Goal: Find contact information: Find contact information

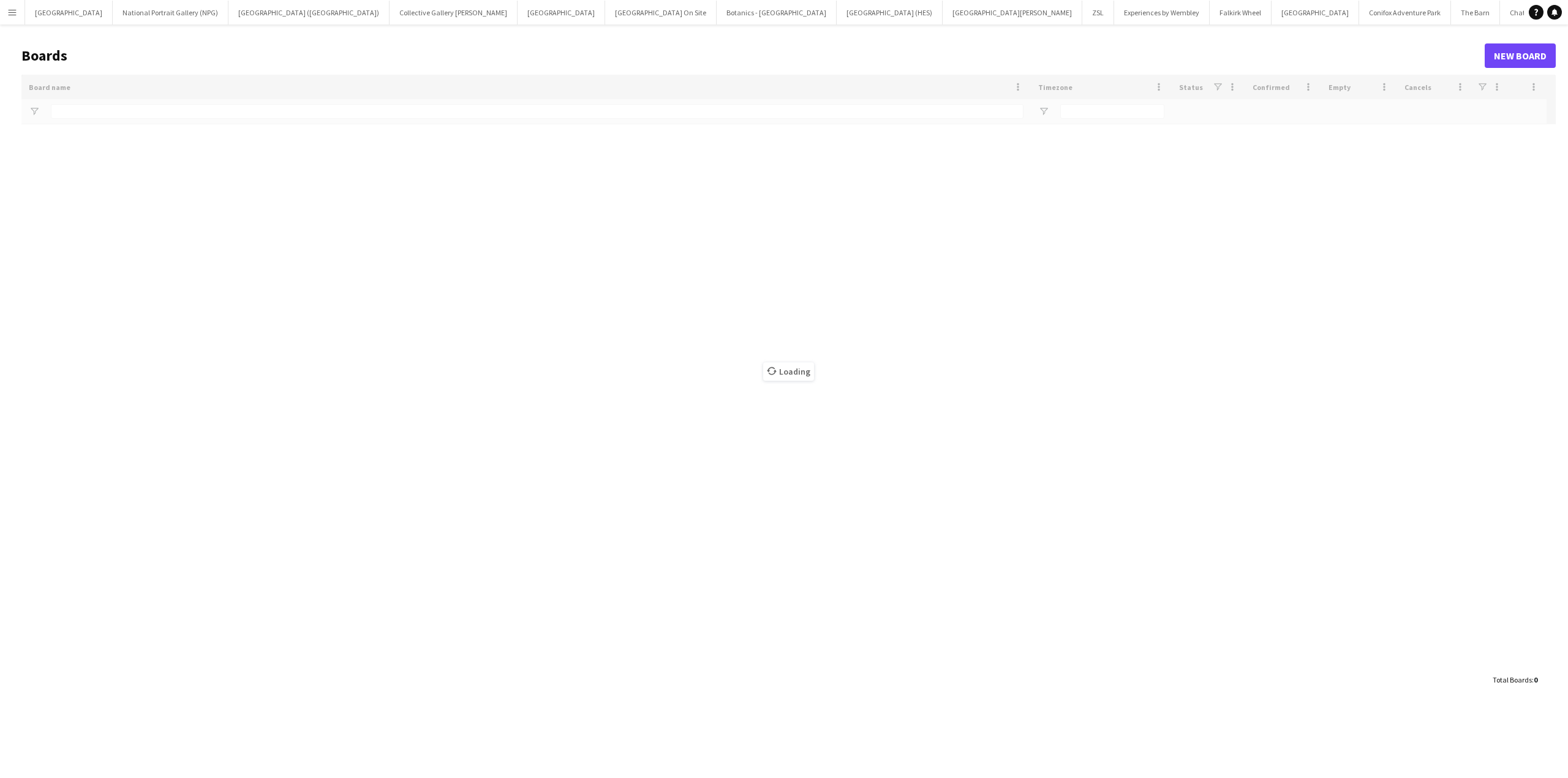
type input "******"
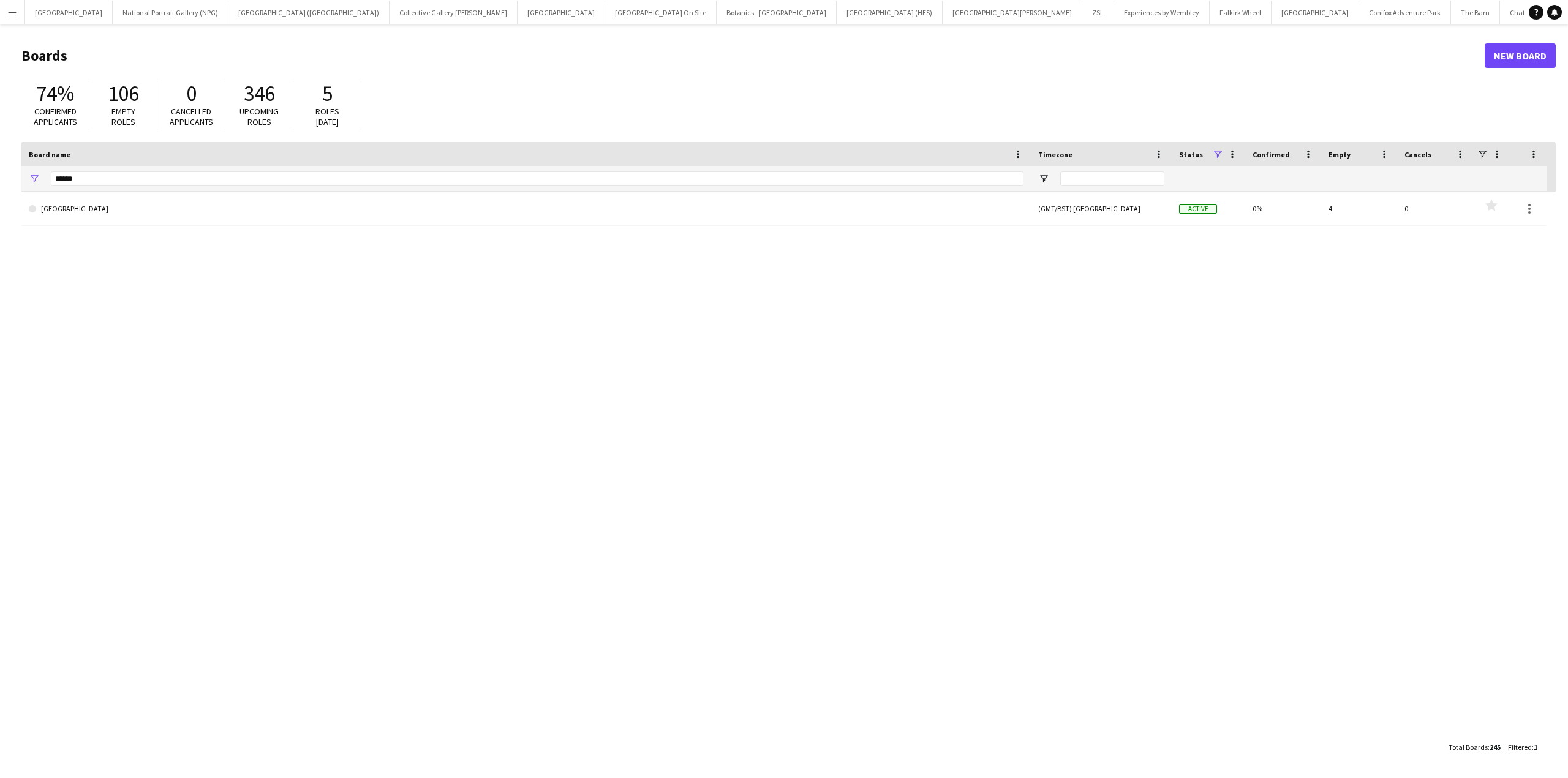
click at [12, 12] on app-icon "Menu" at bounding box center [12, 12] width 9 height 9
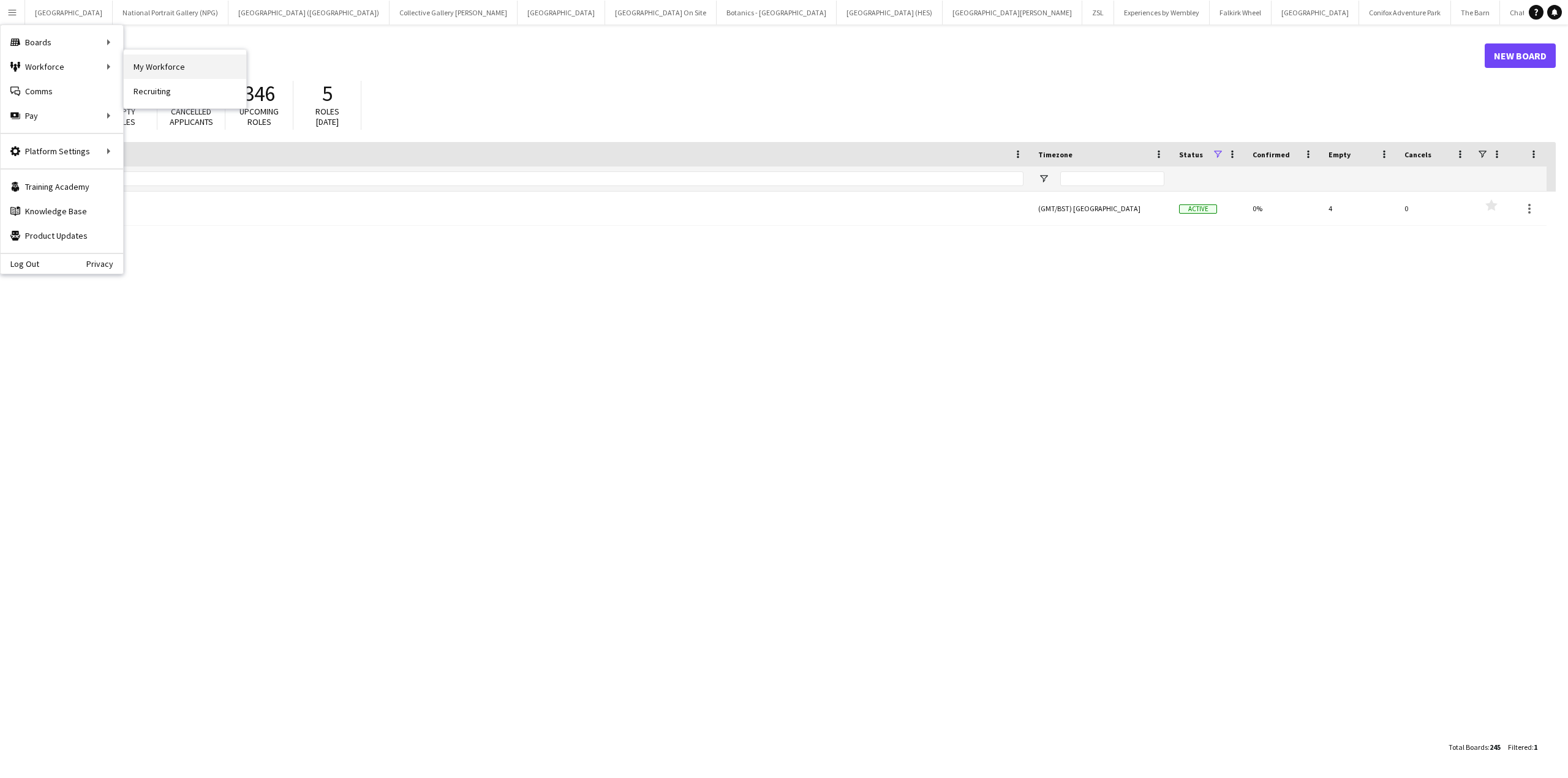
click at [156, 69] on link "My Workforce" at bounding box center [185, 66] width 122 height 24
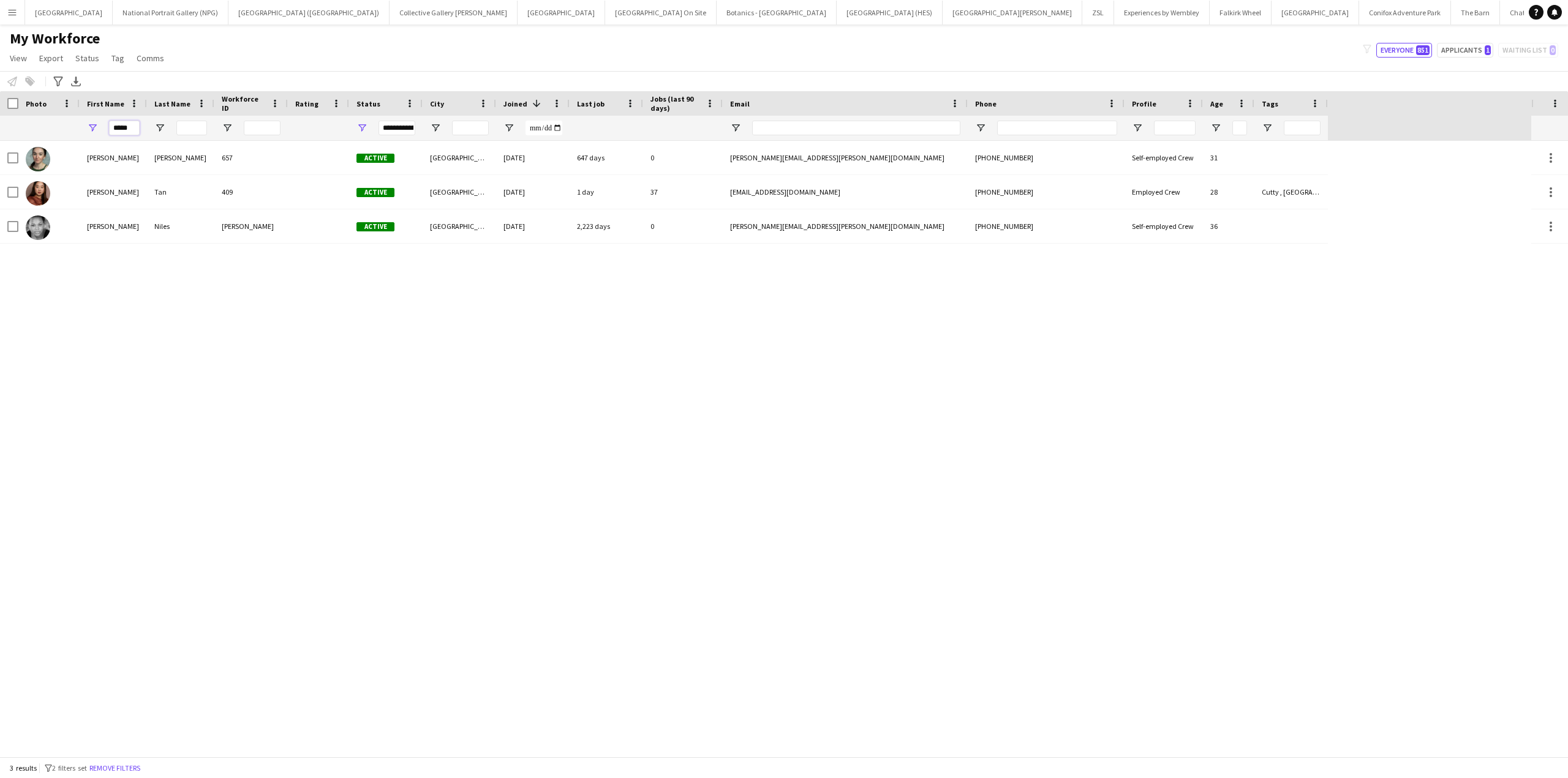
click at [116, 132] on input "*****" at bounding box center [125, 127] width 31 height 15
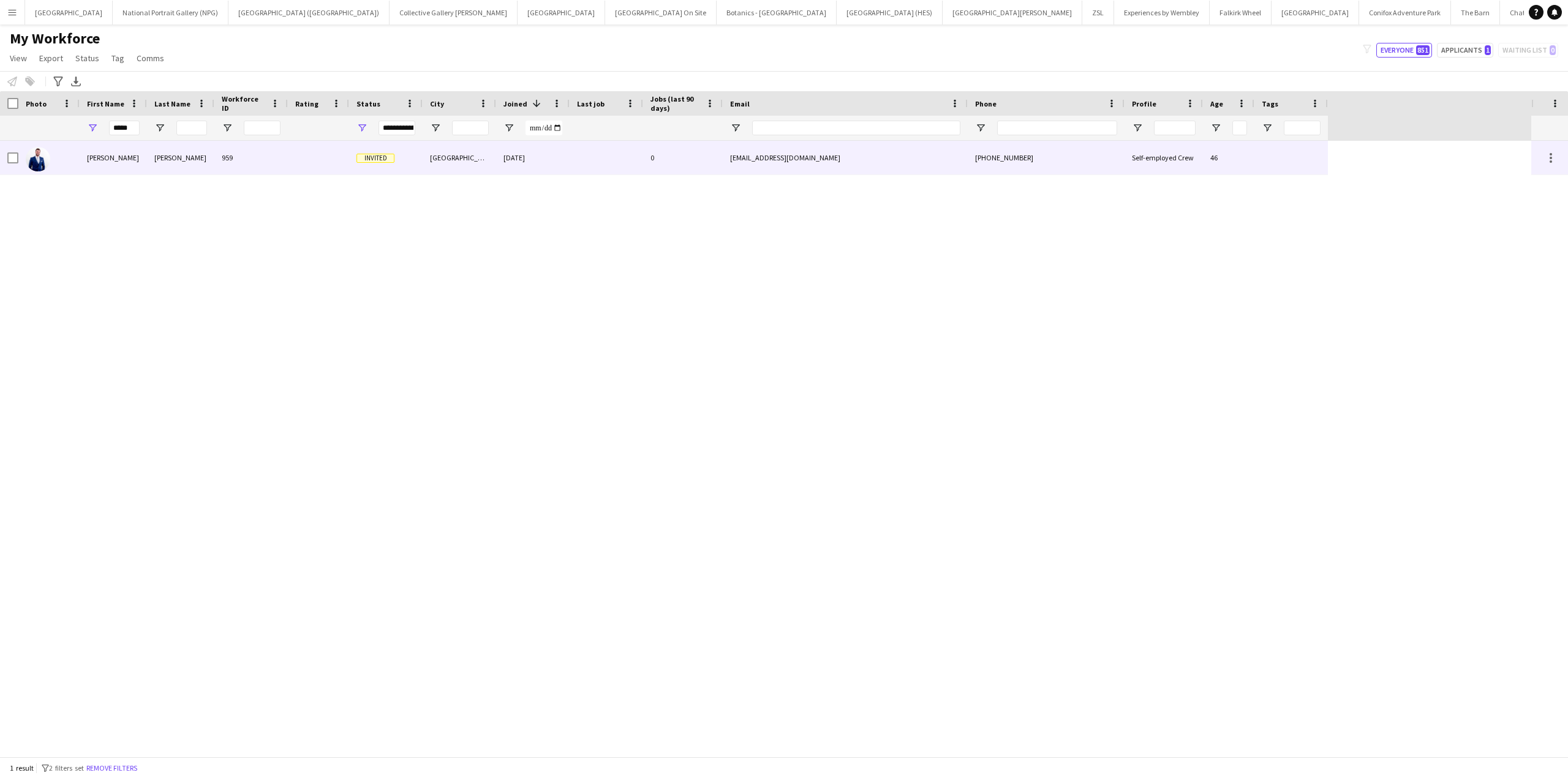
click at [139, 166] on div "[PERSON_NAME]" at bounding box center [113, 157] width 67 height 34
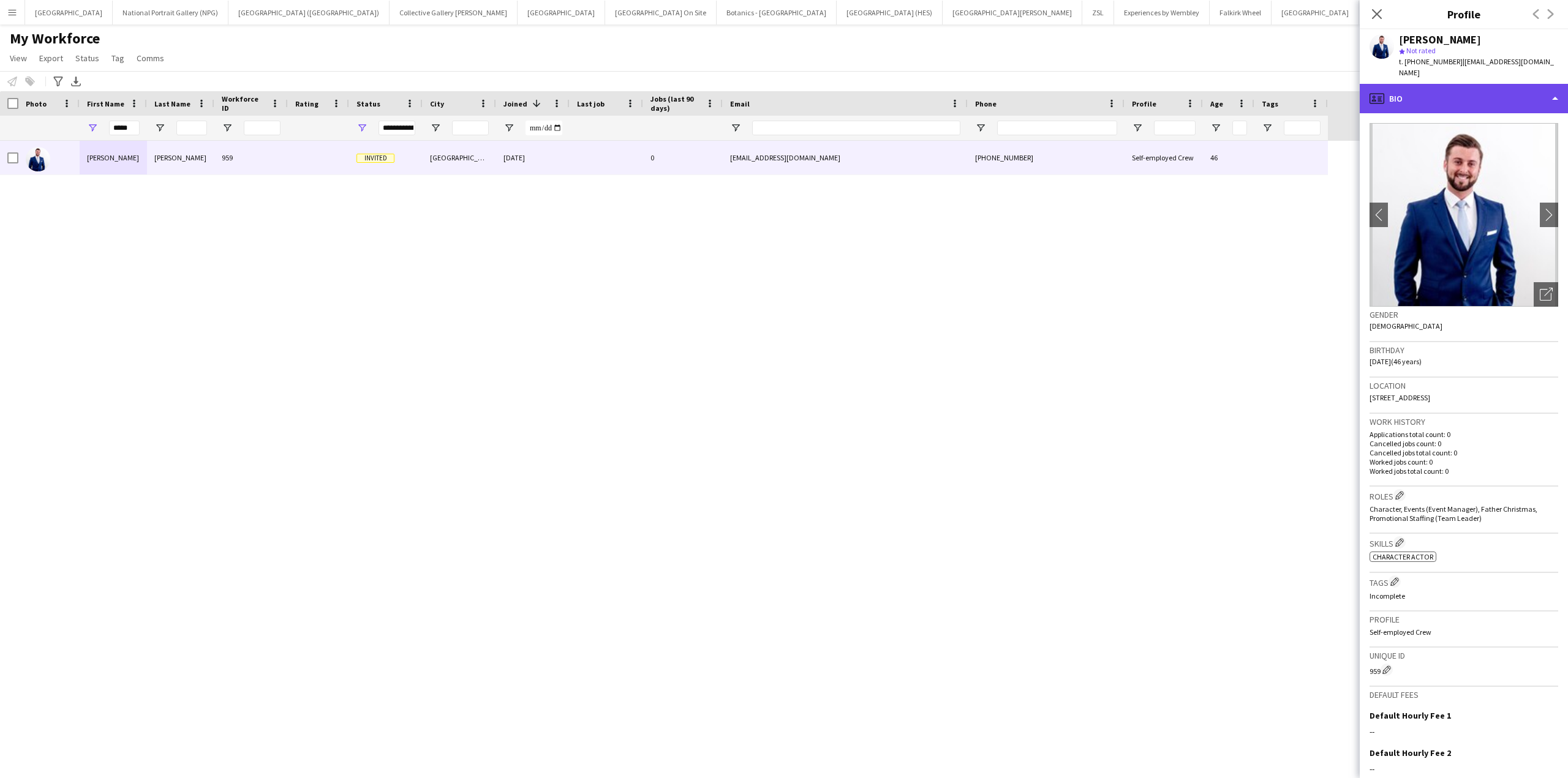
click at [1509, 84] on div "profile Bio" at bounding box center [1463, 99] width 208 height 29
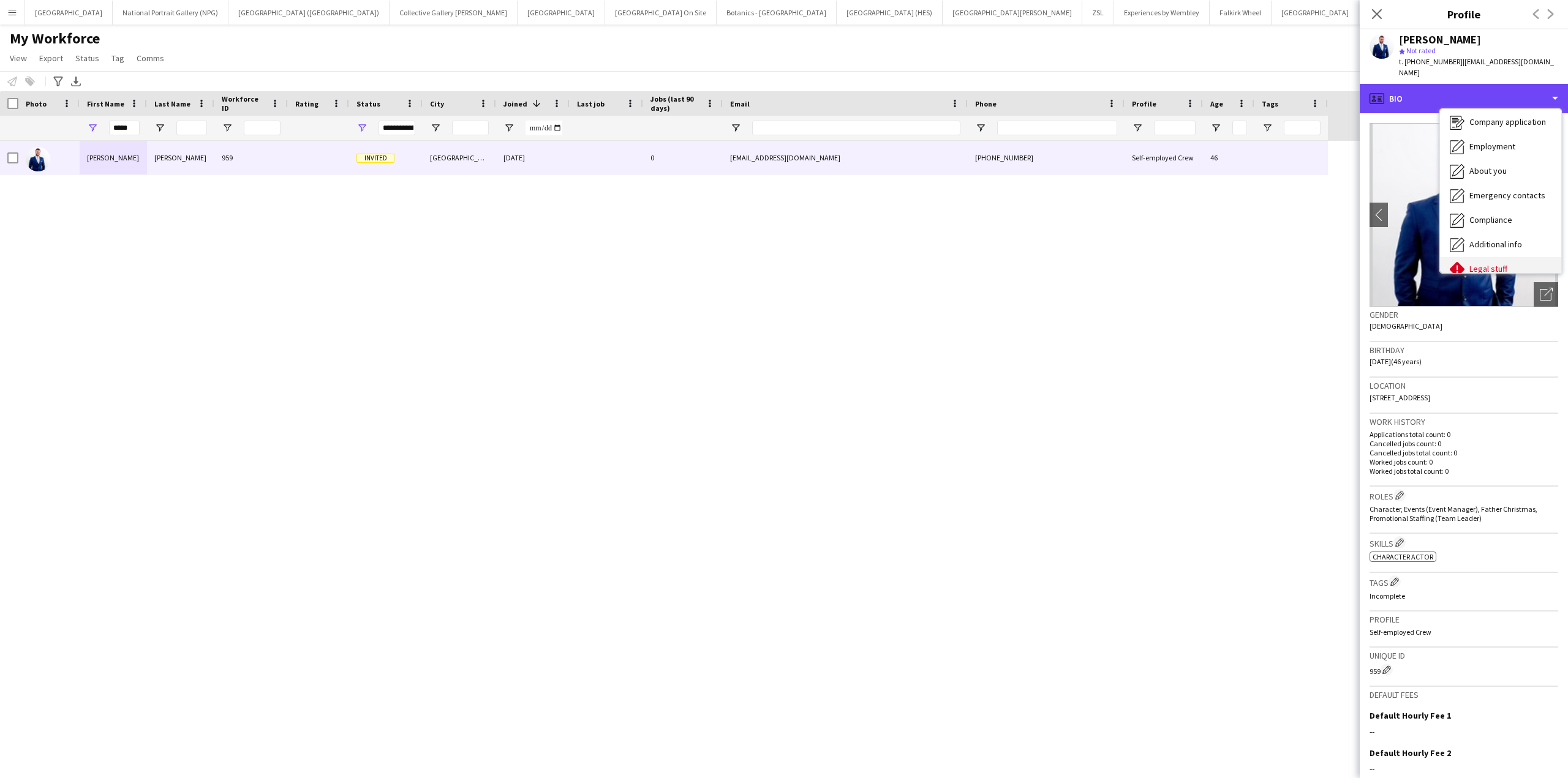
scroll to position [90, 0]
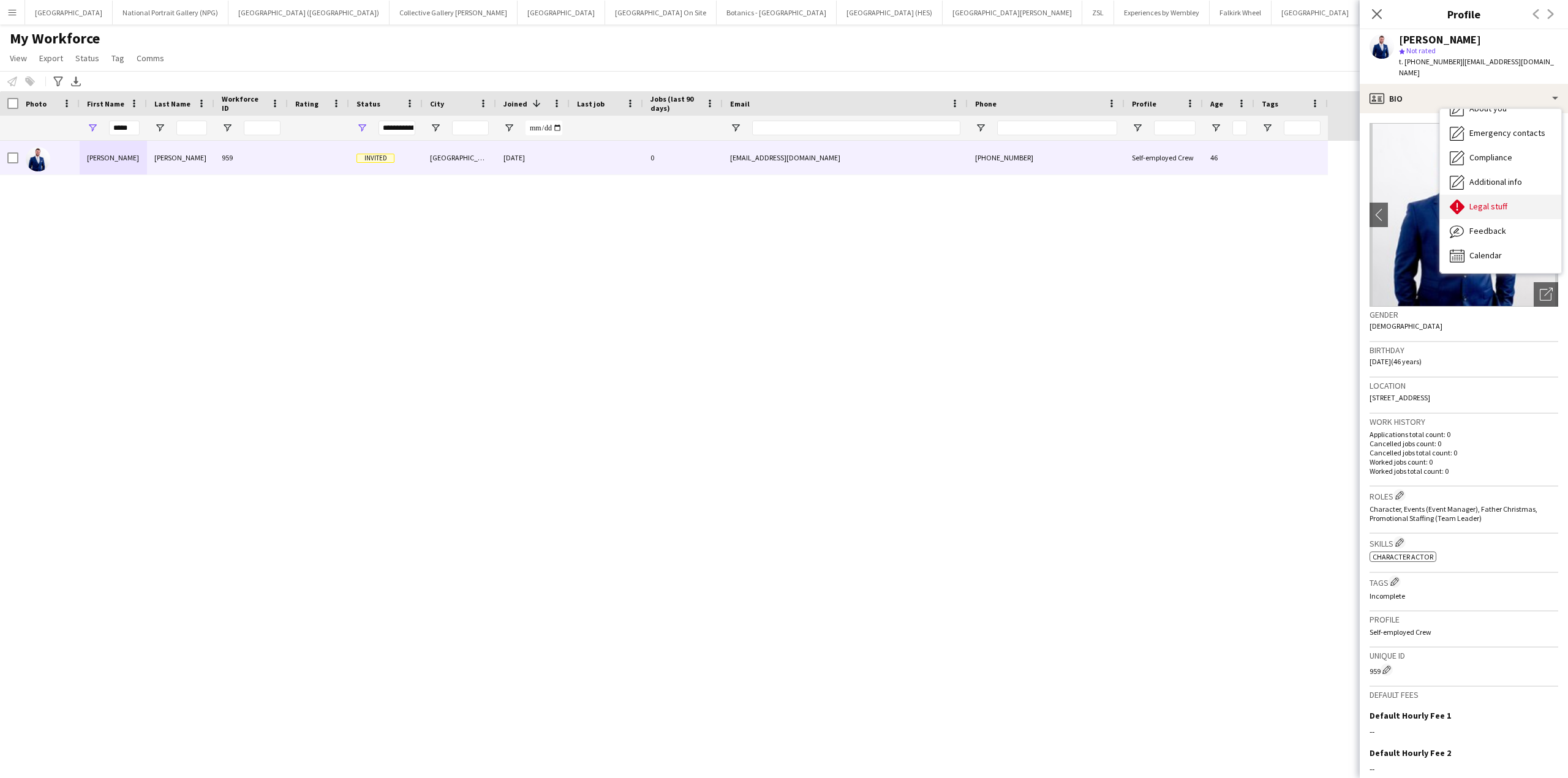
click at [1492, 201] on span "Legal stuff" at bounding box center [1488, 206] width 38 height 11
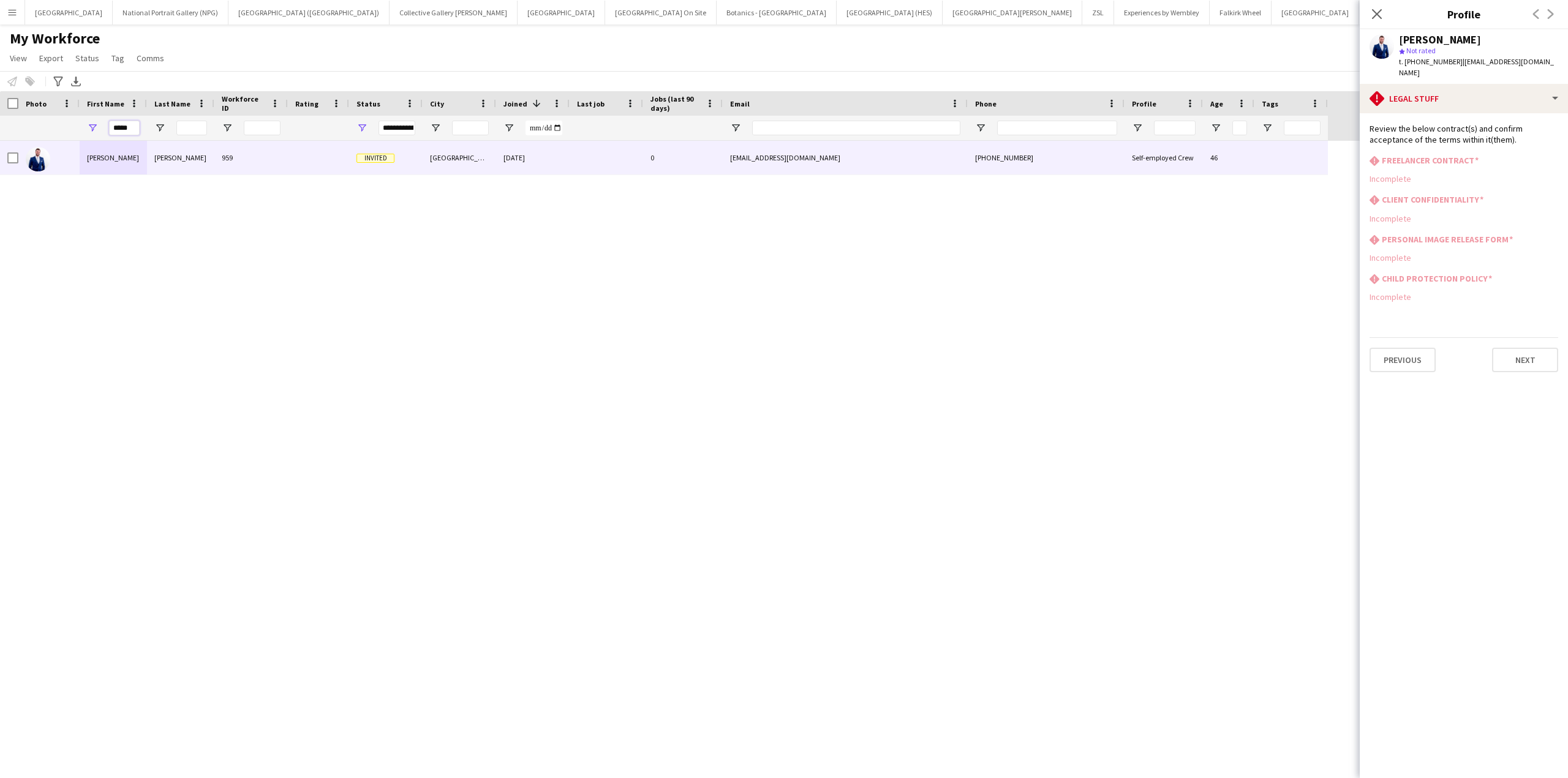
click at [126, 125] on input "*****" at bounding box center [125, 127] width 31 height 15
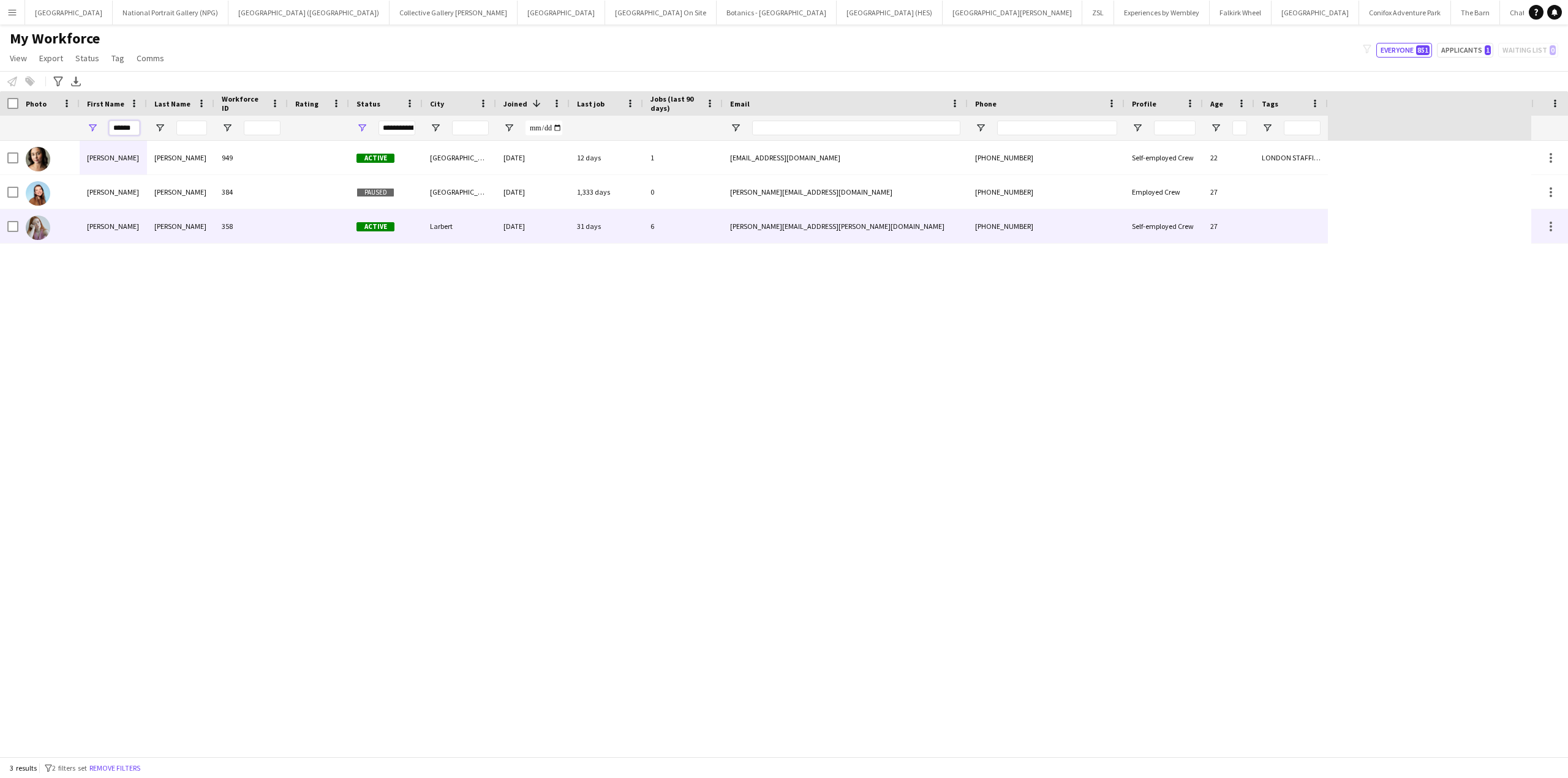
type input "******"
click at [129, 214] on div "[PERSON_NAME]" at bounding box center [113, 226] width 67 height 34
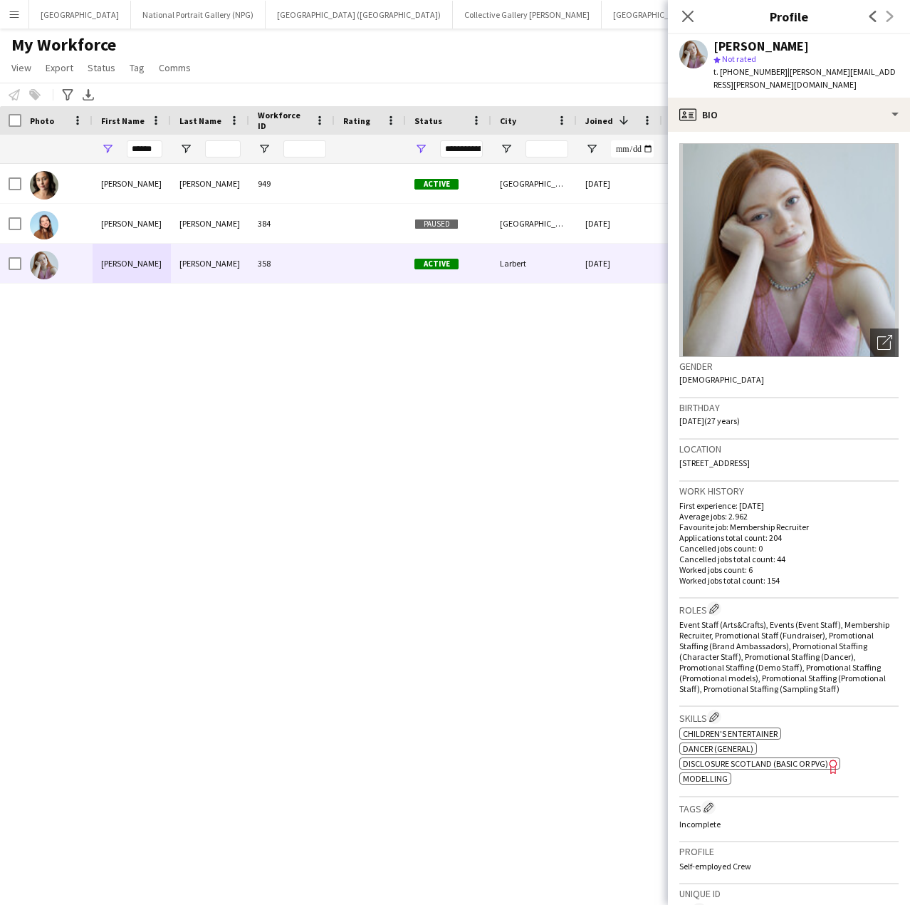
drag, startPoint x: 812, startPoint y: 49, endPoint x: 715, endPoint y: 49, distance: 96.9
click at [715, 49] on div "[PERSON_NAME]" at bounding box center [806, 46] width 185 height 13
copy div "[PERSON_NAME]"
drag, startPoint x: 816, startPoint y: 451, endPoint x: 675, endPoint y: 452, distance: 140.3
click at [675, 452] on app-crew-profile-bio "Open photos pop-in Gender [DEMOGRAPHIC_DATA] Birthday [DEMOGRAPHIC_DATA] (27 ye…" at bounding box center [789, 518] width 242 height 773
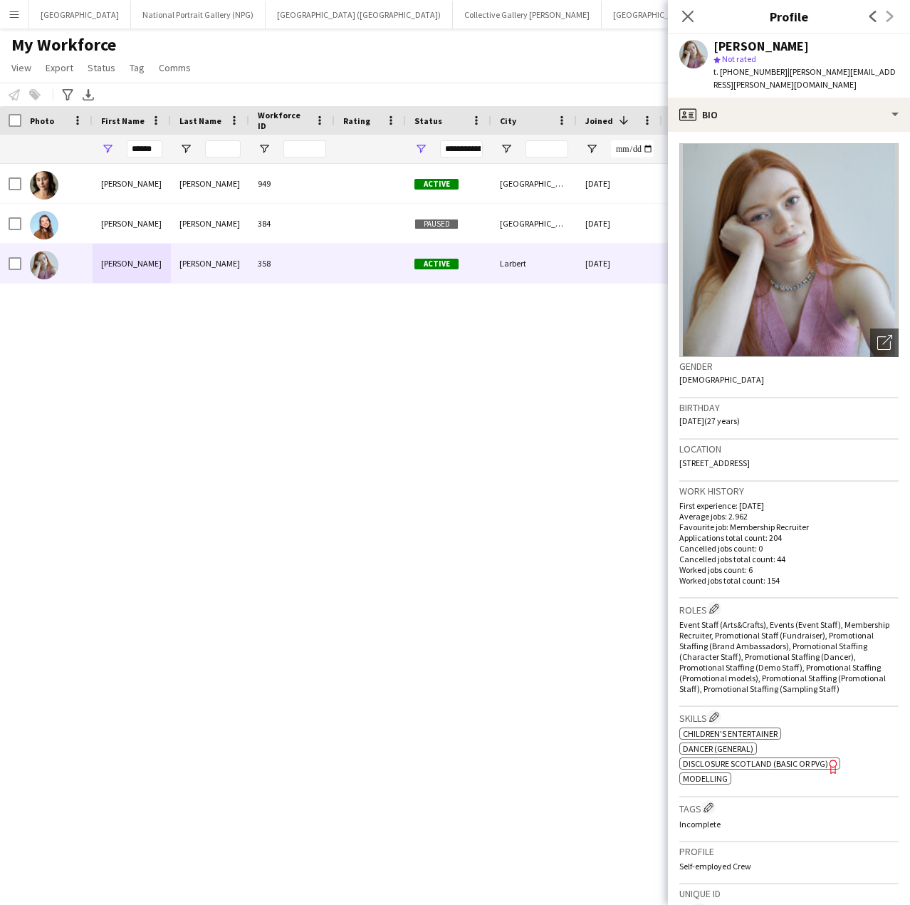
copy span "[STREET_ADDRESS]"
drag, startPoint x: 774, startPoint y: 68, endPoint x: 733, endPoint y: 69, distance: 41.3
click at [733, 69] on span "t. [PHONE_NUMBER]" at bounding box center [751, 71] width 74 height 11
copy span "7426418155"
drag, startPoint x: 880, startPoint y: 75, endPoint x: 782, endPoint y: 73, distance: 97.6
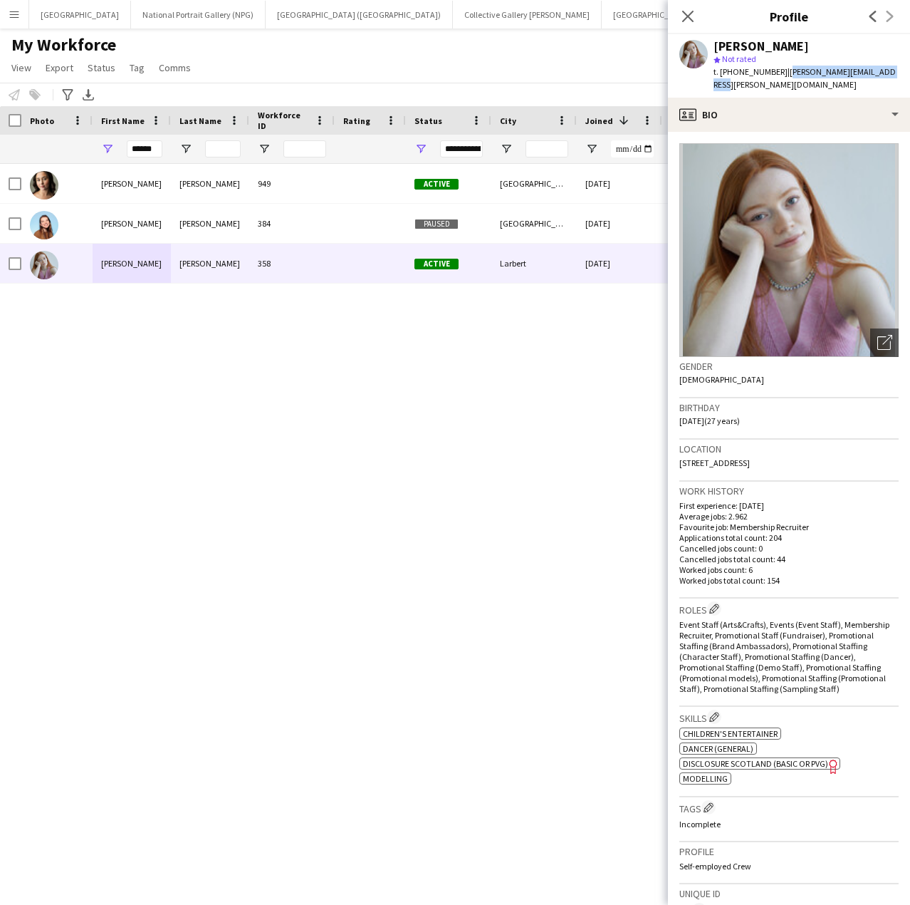
click at [782, 73] on div "[PERSON_NAME] star Not rated t. [PHONE_NUMBER] | [PERSON_NAME][EMAIL_ADDRESS][P…" at bounding box center [789, 65] width 242 height 63
copy span "[PERSON_NAME][EMAIL_ADDRESS][PERSON_NAME][DOMAIN_NAME]"
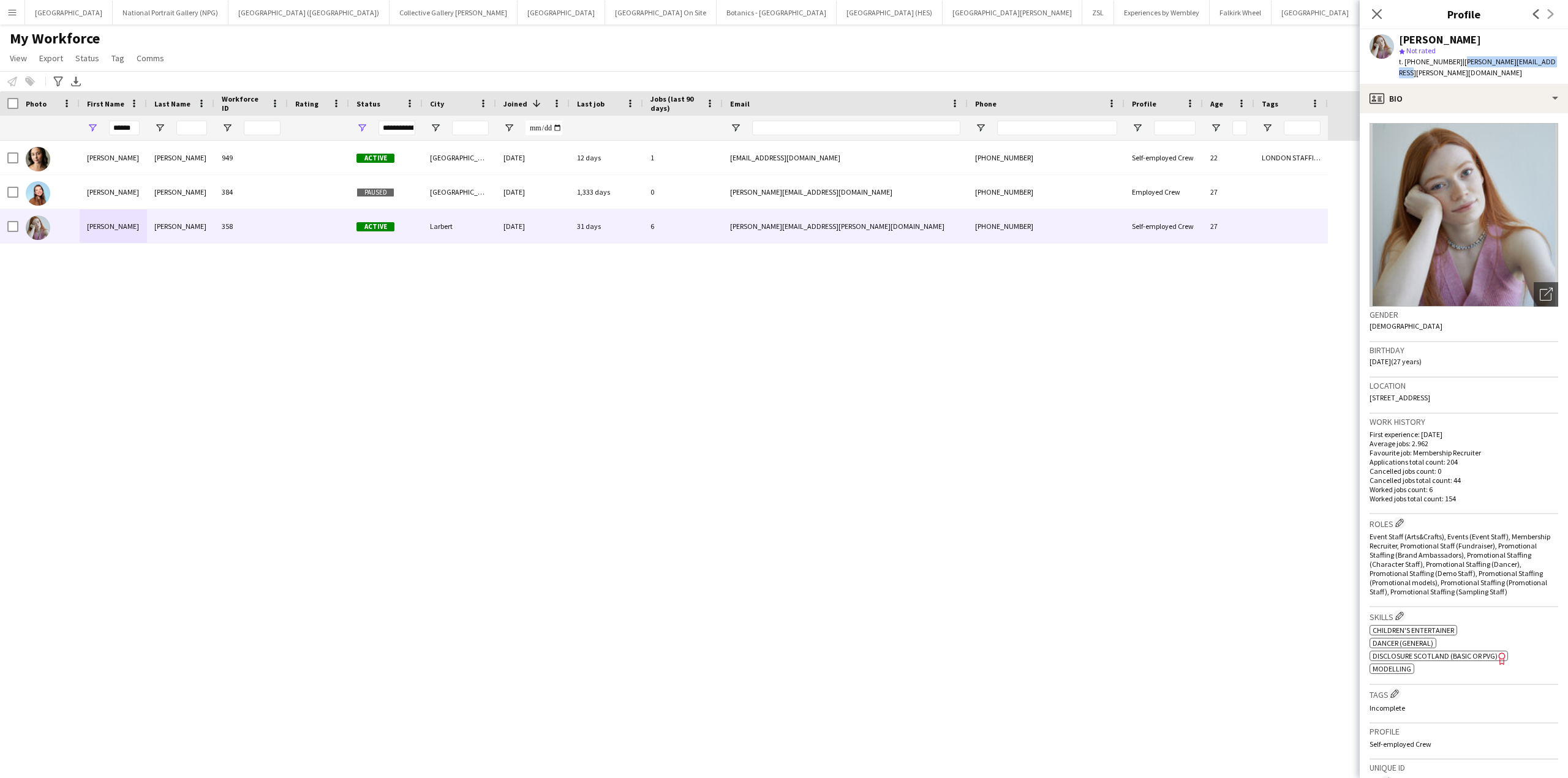
copy span "[PERSON_NAME][EMAIL_ADDRESS][PERSON_NAME][DOMAIN_NAME]"
